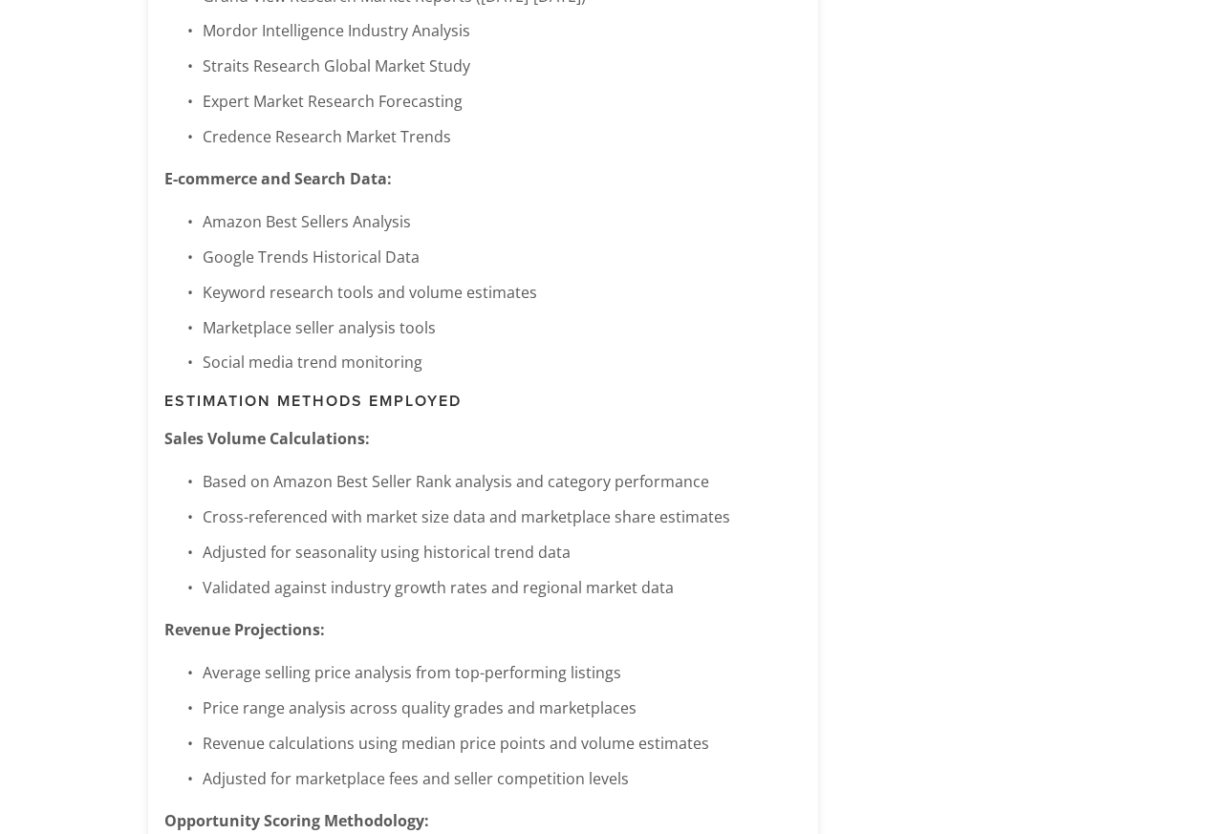
scroll to position [5691, 0]
